Goal: Task Accomplishment & Management: Use online tool/utility

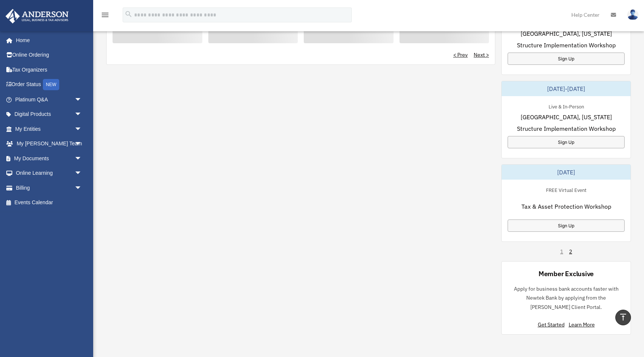
scroll to position [317, 0]
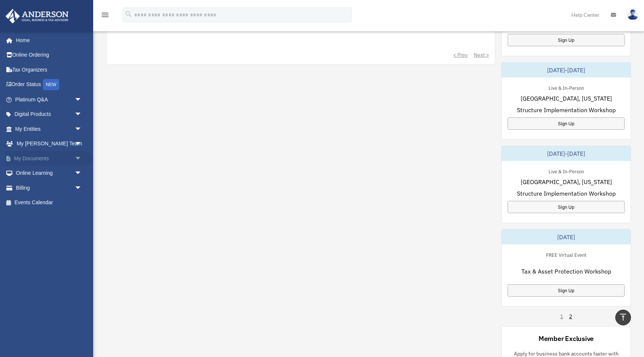
click at [75, 156] on span "arrow_drop_down" at bounding box center [82, 158] width 15 height 15
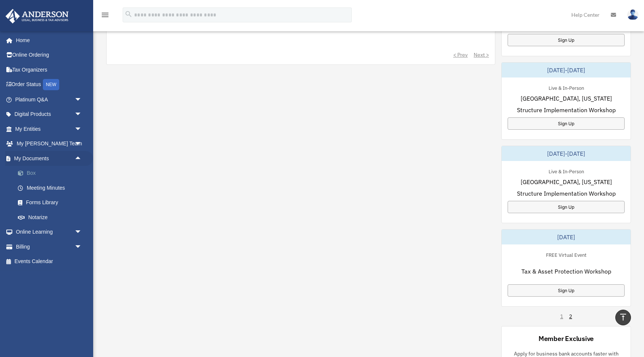
click at [33, 175] on link "Box" at bounding box center [51, 173] width 83 height 15
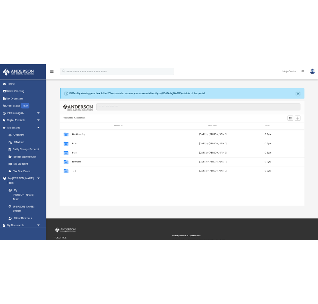
scroll to position [169, 496]
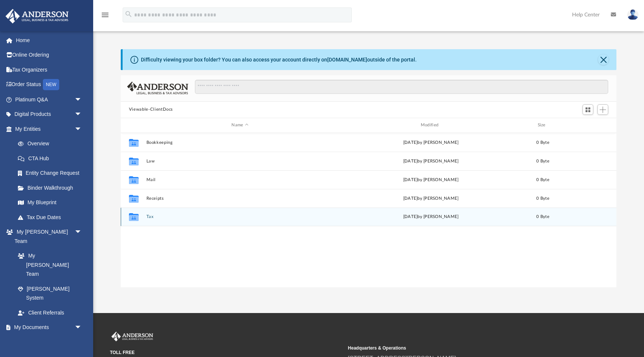
click at [156, 218] on button "Tax" at bounding box center [239, 216] width 187 height 5
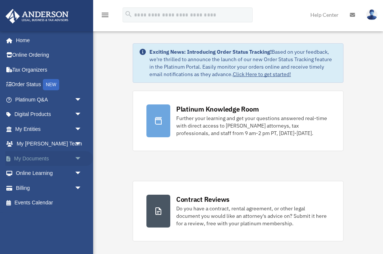
click at [47, 158] on link "My Documents arrow_drop_down" at bounding box center [49, 158] width 88 height 15
click at [78, 159] on span "arrow_drop_down" at bounding box center [82, 158] width 15 height 15
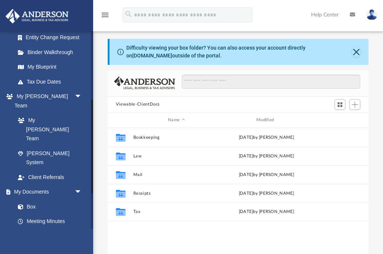
scroll to position [144, 0]
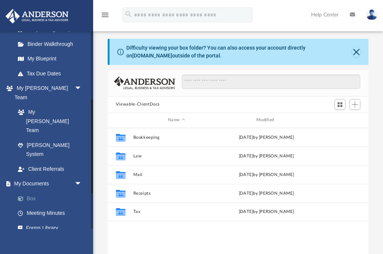
click at [33, 191] on link "Box" at bounding box center [51, 198] width 83 height 15
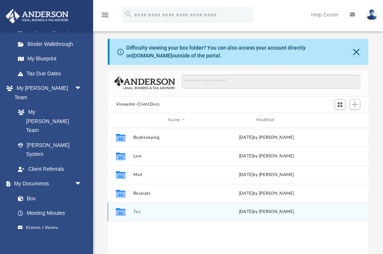
click at [140, 209] on button "Tax" at bounding box center [176, 211] width 87 height 5
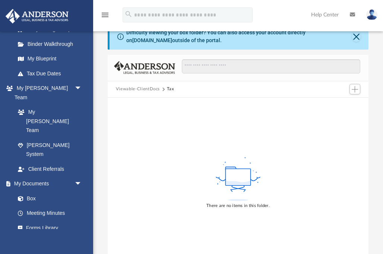
scroll to position [11, 0]
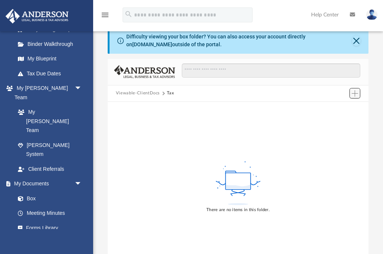
click at [356, 94] on span "Add" at bounding box center [355, 93] width 6 height 6
click at [343, 108] on li "Upload" at bounding box center [344, 108] width 24 height 8
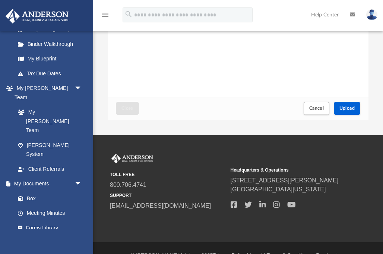
scroll to position [177, 0]
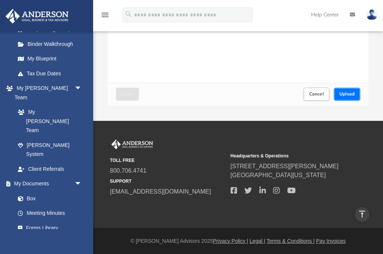
click at [349, 96] on span "Upload" at bounding box center [348, 94] width 16 height 4
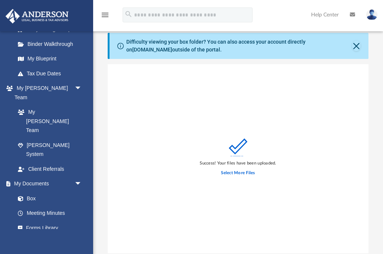
scroll to position [7, 0]
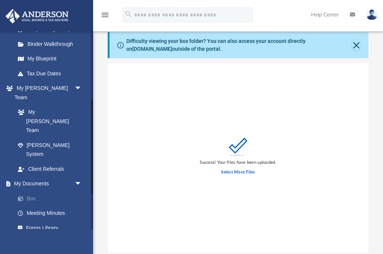
click at [33, 191] on link "Box" at bounding box center [51, 198] width 83 height 15
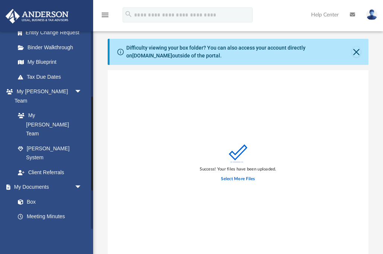
scroll to position [131, 0]
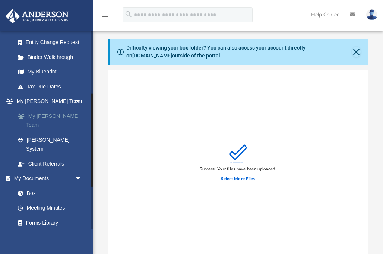
click at [52, 117] on link "My [PERSON_NAME] Team" at bounding box center [51, 120] width 83 height 24
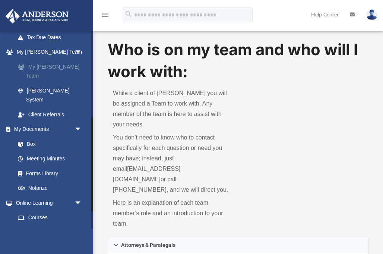
scroll to position [181, 0]
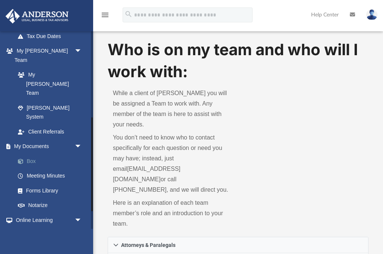
click at [30, 154] on link "Box" at bounding box center [51, 161] width 83 height 15
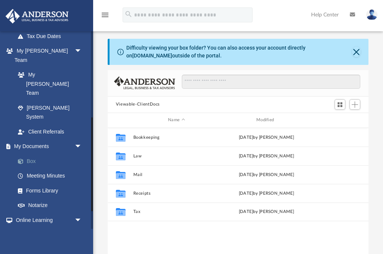
scroll to position [169, 261]
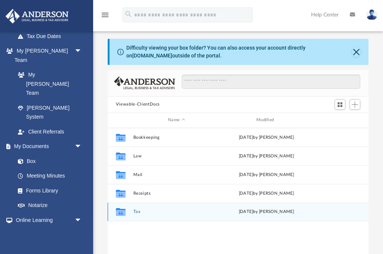
click at [126, 210] on icon "Collaborated Folder" at bounding box center [121, 212] width 12 height 12
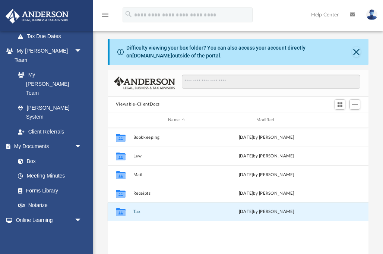
click at [125, 212] on icon "grid" at bounding box center [121, 213] width 10 height 6
click at [122, 212] on icon "grid" at bounding box center [121, 213] width 10 height 6
click at [100, 162] on div "Difficulty viewing your box folder? You can also access your account directly o…" at bounding box center [238, 160] width 290 height 243
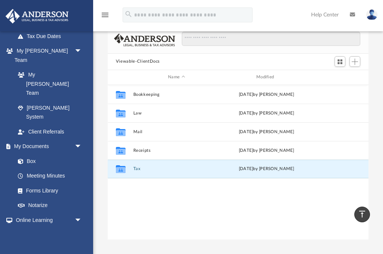
scroll to position [41, 0]
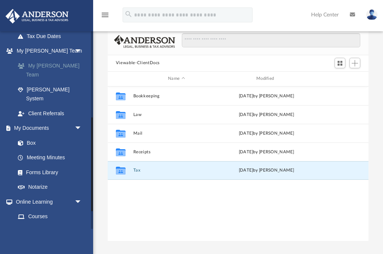
click at [53, 66] on link "My [PERSON_NAME] Team" at bounding box center [51, 70] width 83 height 24
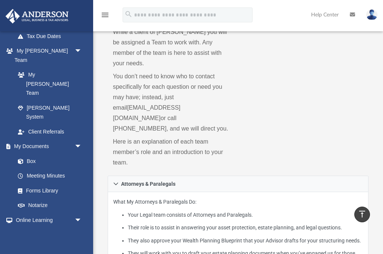
scroll to position [7, 0]
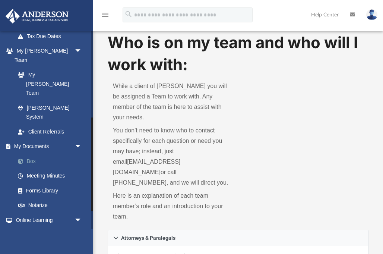
click at [34, 154] on link "Box" at bounding box center [51, 161] width 83 height 15
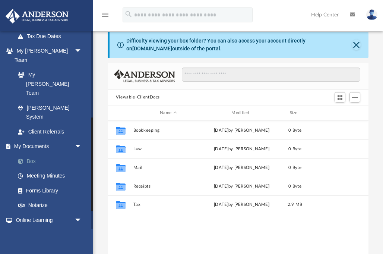
scroll to position [169, 261]
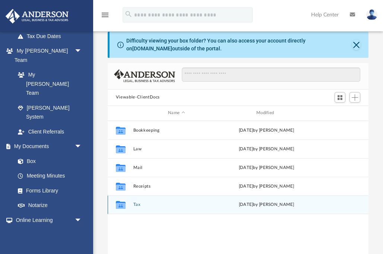
click at [143, 208] on div "Collaborated Folder Tax today by Russell Bridge" at bounding box center [238, 204] width 261 height 19
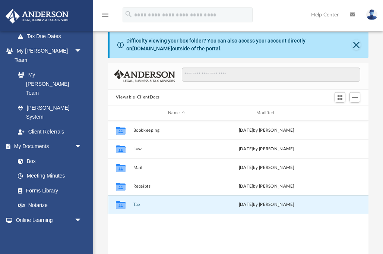
click at [135, 207] on div "Collaborated Folder Tax today by Russell Bridge" at bounding box center [238, 204] width 261 height 19
click at [119, 205] on icon "grid" at bounding box center [121, 206] width 10 height 6
click at [177, 205] on button "Tax" at bounding box center [176, 204] width 87 height 5
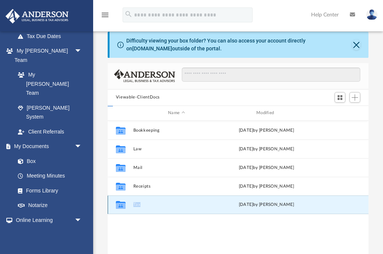
click at [177, 205] on button "Tax" at bounding box center [176, 204] width 87 height 5
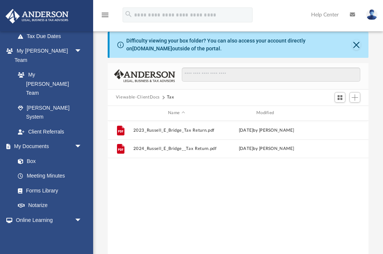
click at [104, 189] on div "Difficulty viewing your box folder? You can also access your account directly o…" at bounding box center [238, 153] width 290 height 243
click at [103, 91] on div "Difficulty viewing your box folder? You can also access your account directly o…" at bounding box center [238, 153] width 290 height 243
